Goal: Register for event/course

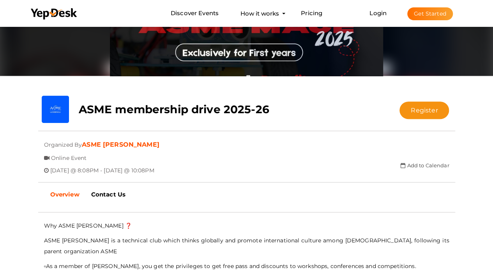
scroll to position [86, 0]
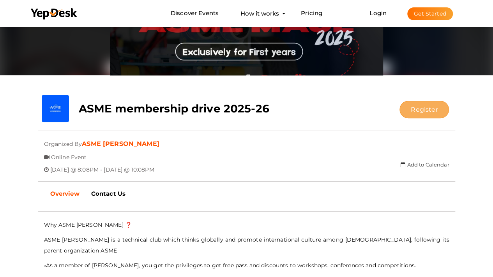
click at [418, 115] on button "Register" at bounding box center [423, 110] width 49 height 18
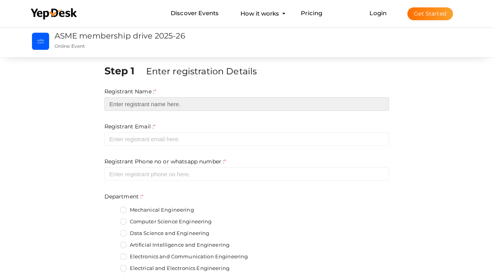
click at [190, 107] on input "text" at bounding box center [246, 104] width 284 height 14
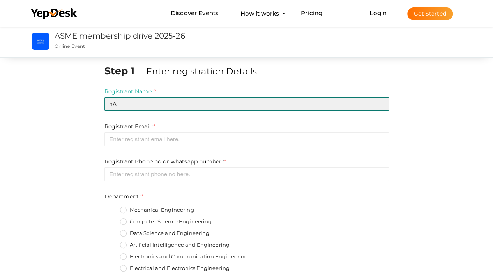
type input "n"
type input "NIBRAZUL HAQ"
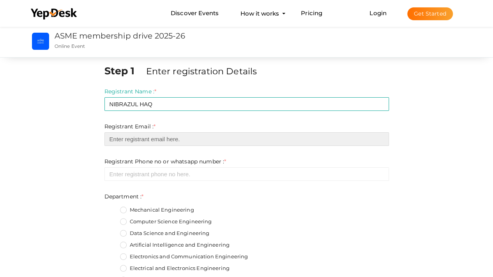
click at [203, 143] on input "email" at bounding box center [246, 139] width 284 height 14
type input "[EMAIL_ADDRESS][DOMAIN_NAME]"
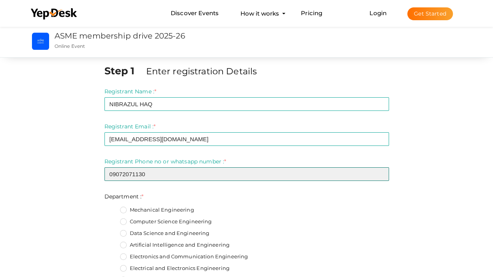
click at [113, 175] on input "09072071130" at bounding box center [246, 175] width 284 height 14
type input "9072071130"
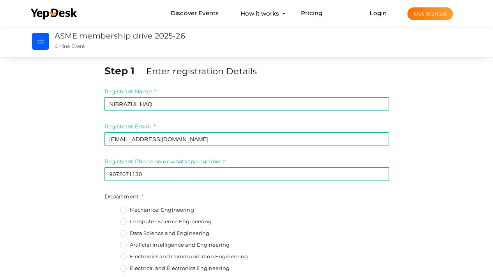
click at [128, 208] on label "Mechanical Engineering" at bounding box center [157, 210] width 74 height 8
click at [112, 208] on input "Mechanical Engineering" at bounding box center [112, 208] width 0 height 0
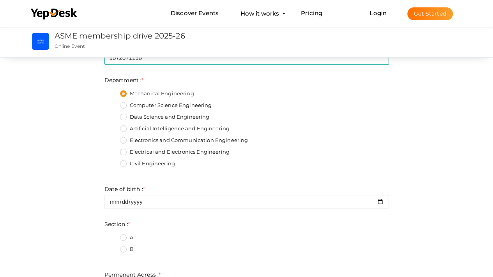
scroll to position [117, 0]
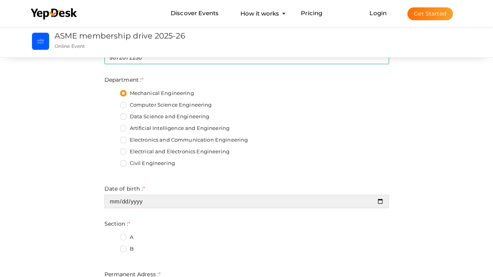
click at [134, 205] on input "date" at bounding box center [246, 202] width 284 height 14
click at [380, 205] on input "date" at bounding box center [246, 202] width 284 height 14
type input "2007-05-26"
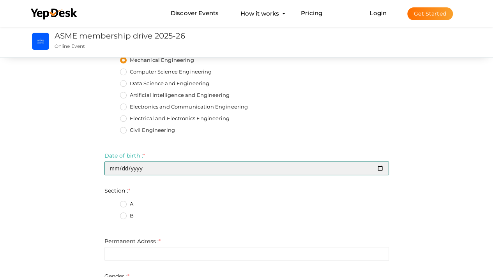
scroll to position [151, 0]
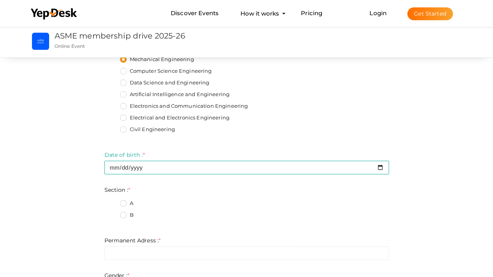
click at [122, 216] on label "B" at bounding box center [127, 216] width 14 height 8
click at [112, 213] on input "B" at bounding box center [112, 213] width 0 height 0
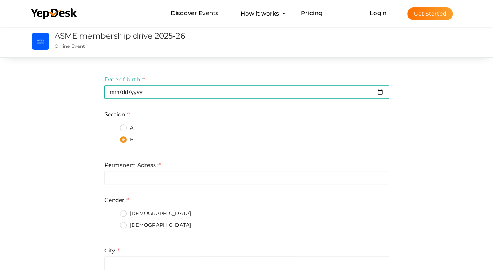
scroll to position [227, 0]
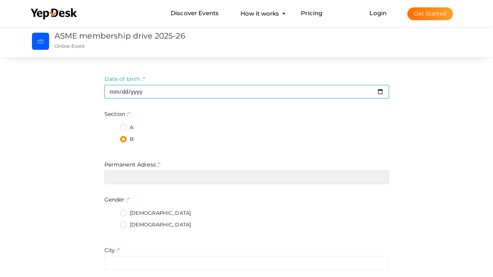
click at [133, 178] on input "text" at bounding box center [246, 178] width 284 height 14
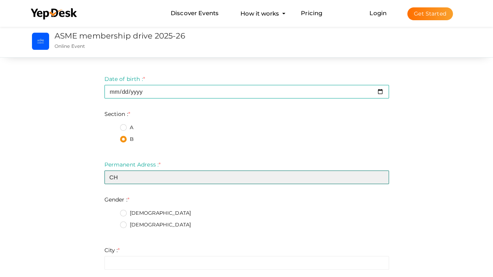
type input "C"
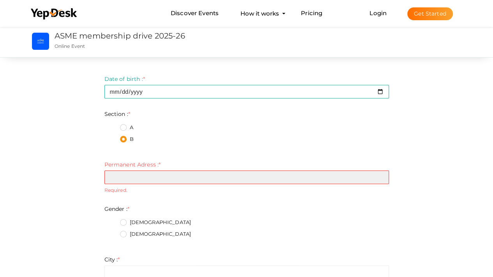
click at [130, 179] on input "text" at bounding box center [246, 178] width 284 height 14
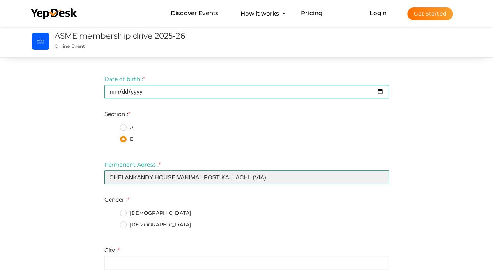
type input "CHELANKANDY HOUSE VANIMAL POST KALLACHI (VIA)"
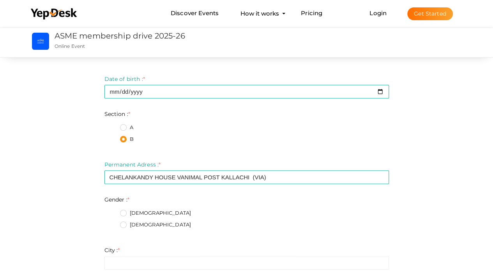
click at [122, 212] on label "Male" at bounding box center [155, 214] width 71 height 8
click at [112, 211] on input "Male" at bounding box center [112, 211] width 0 height 0
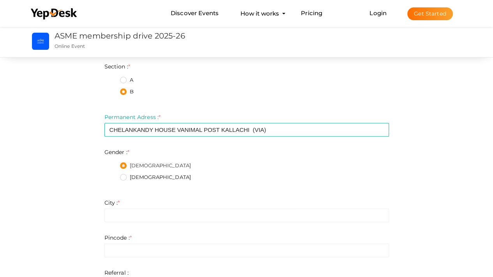
scroll to position [275, 0]
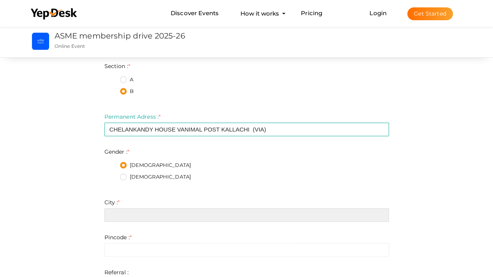
click at [122, 212] on input "text" at bounding box center [246, 215] width 284 height 14
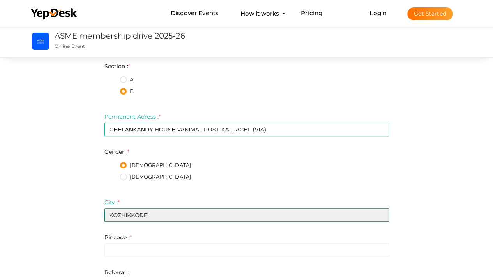
type input "KOZHIKKODE"
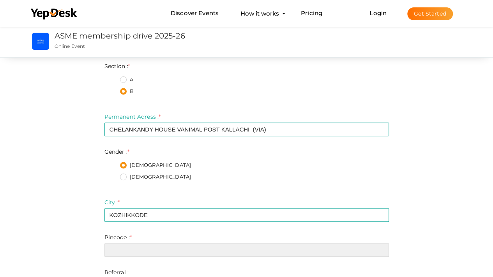
click at [127, 249] on input "number" at bounding box center [246, 250] width 284 height 14
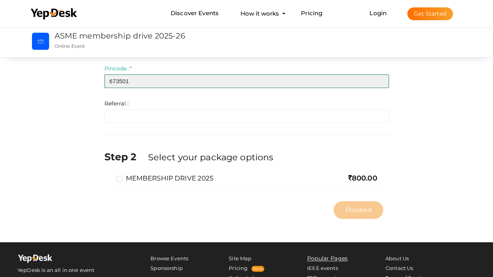
scroll to position [445, 0]
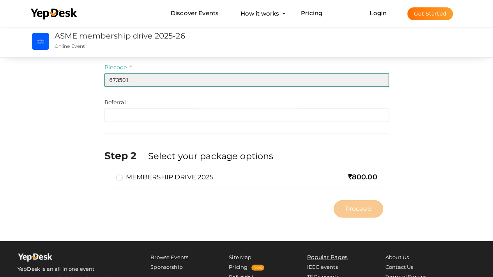
type input "673501"
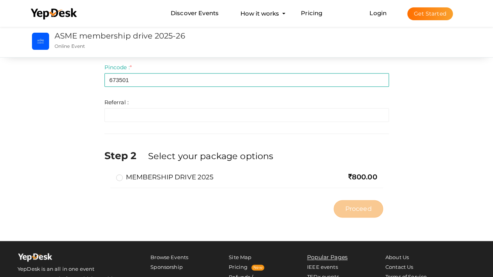
click at [116, 176] on label "MEMBERSHIP DRIVE 2025" at bounding box center [165, 177] width 98 height 9
click at [108, 174] on input "MEMBERSHIP DRIVE 2025" at bounding box center [108, 174] width 0 height 0
click at [356, 214] on button "Proceed" at bounding box center [357, 209] width 49 height 18
type input "N/A"
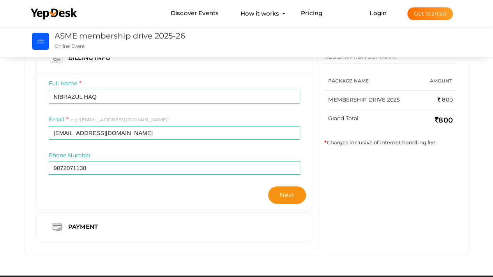
scroll to position [78, 0]
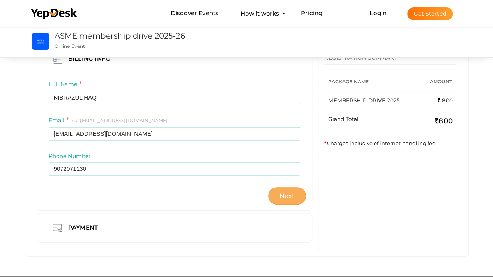
click at [292, 197] on span "Next" at bounding box center [287, 195] width 16 height 7
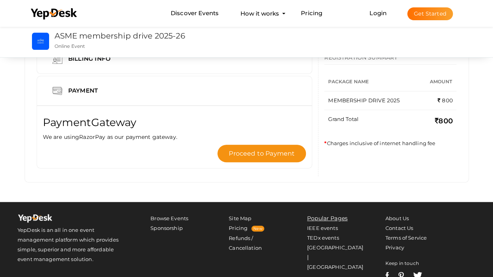
scroll to position [0, 0]
